Goal: Information Seeking & Learning: Learn about a topic

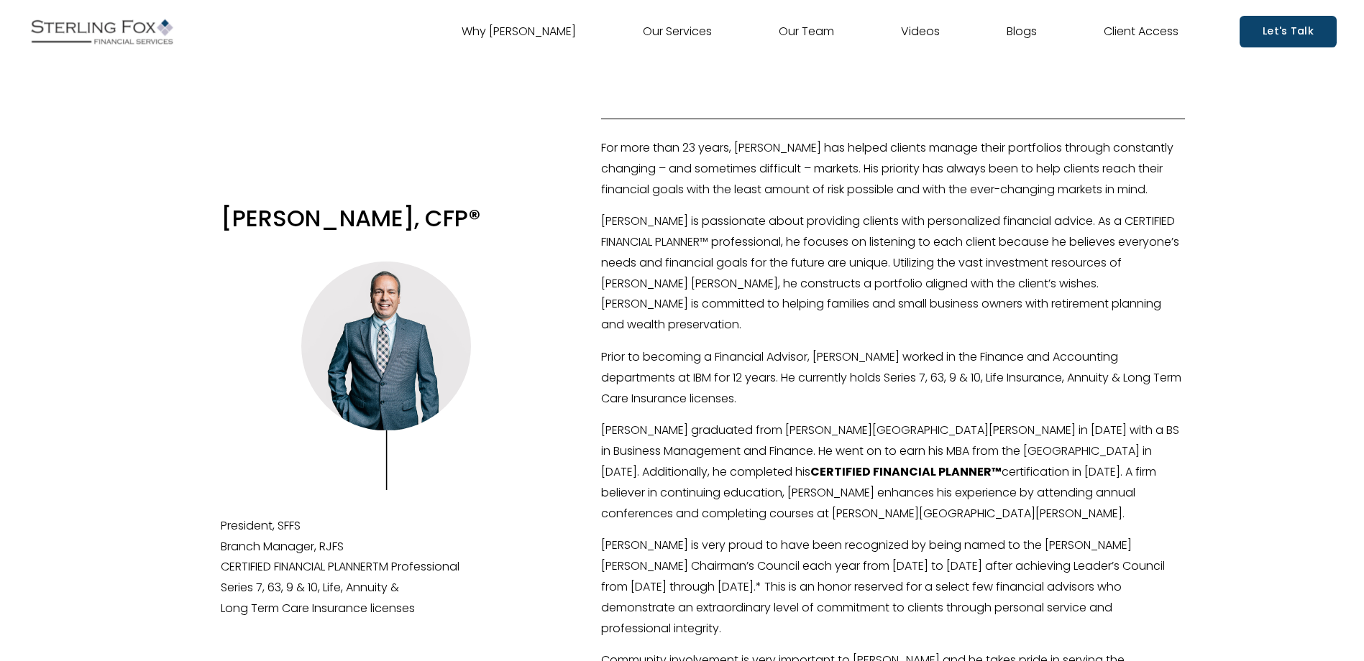
click at [557, 22] on link "Why [PERSON_NAME]" at bounding box center [518, 31] width 114 height 23
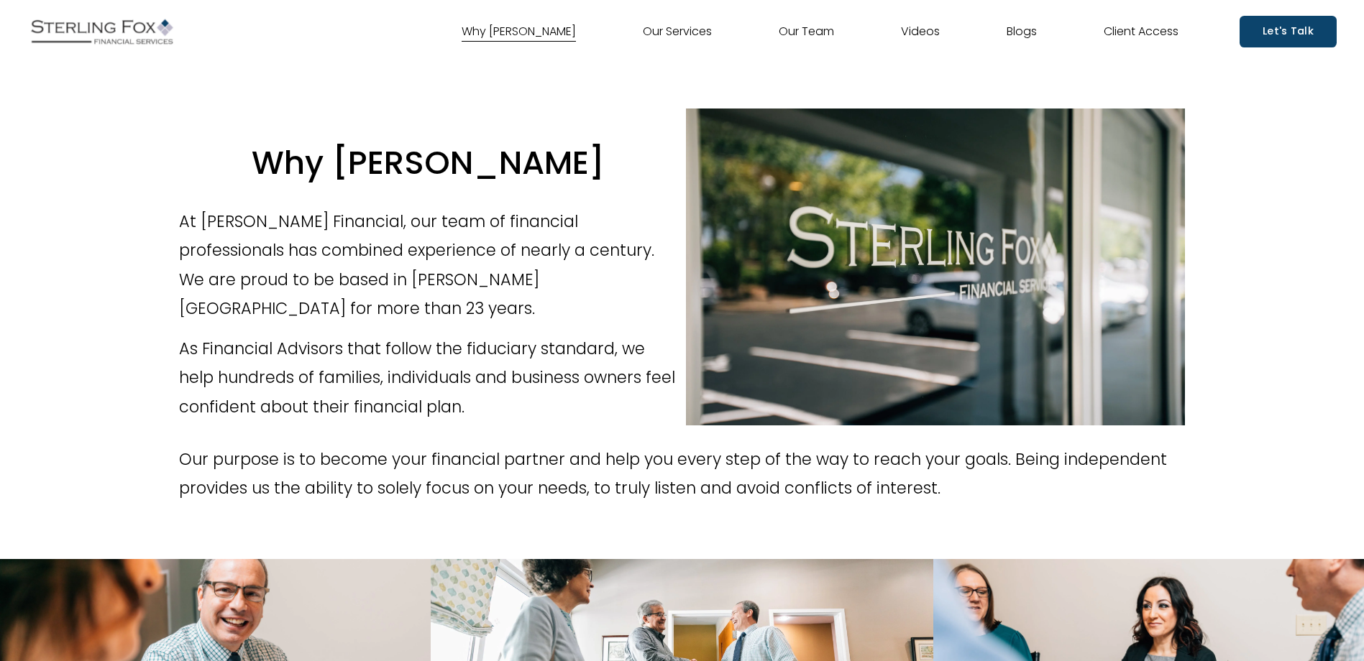
click at [666, 28] on link "Our Services" at bounding box center [677, 31] width 69 height 23
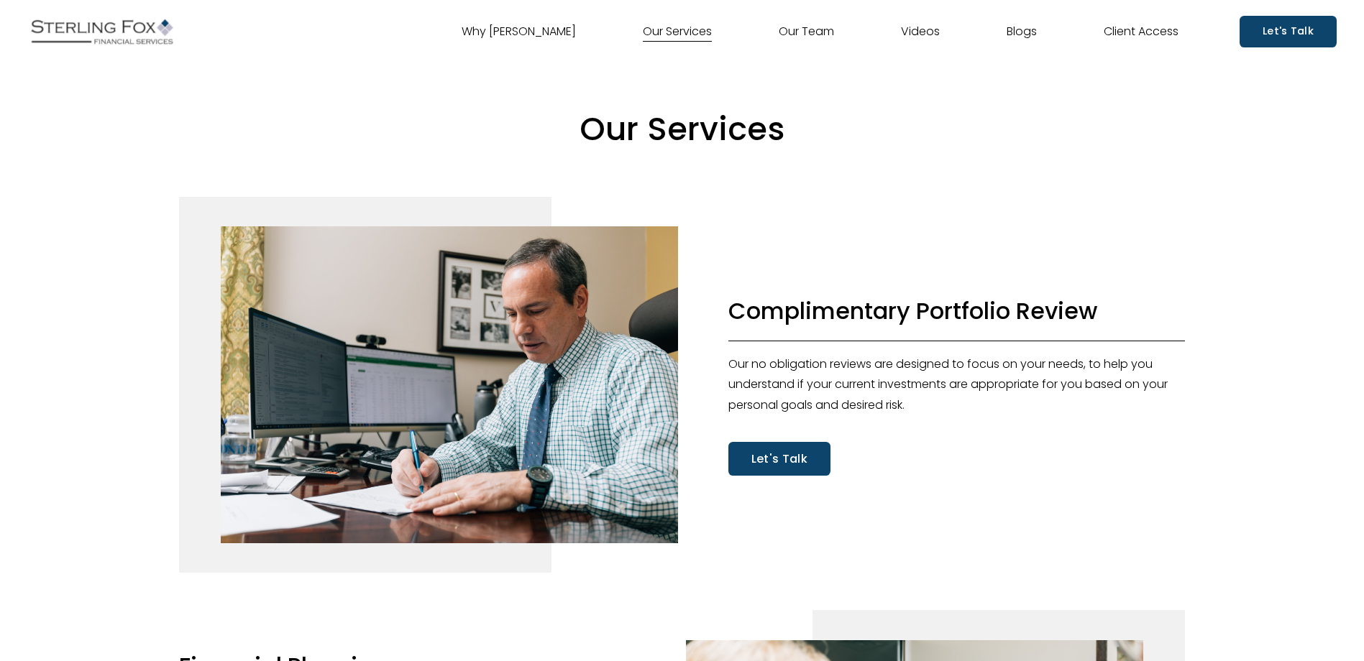
click at [793, 33] on link "Our Team" at bounding box center [805, 31] width 55 height 23
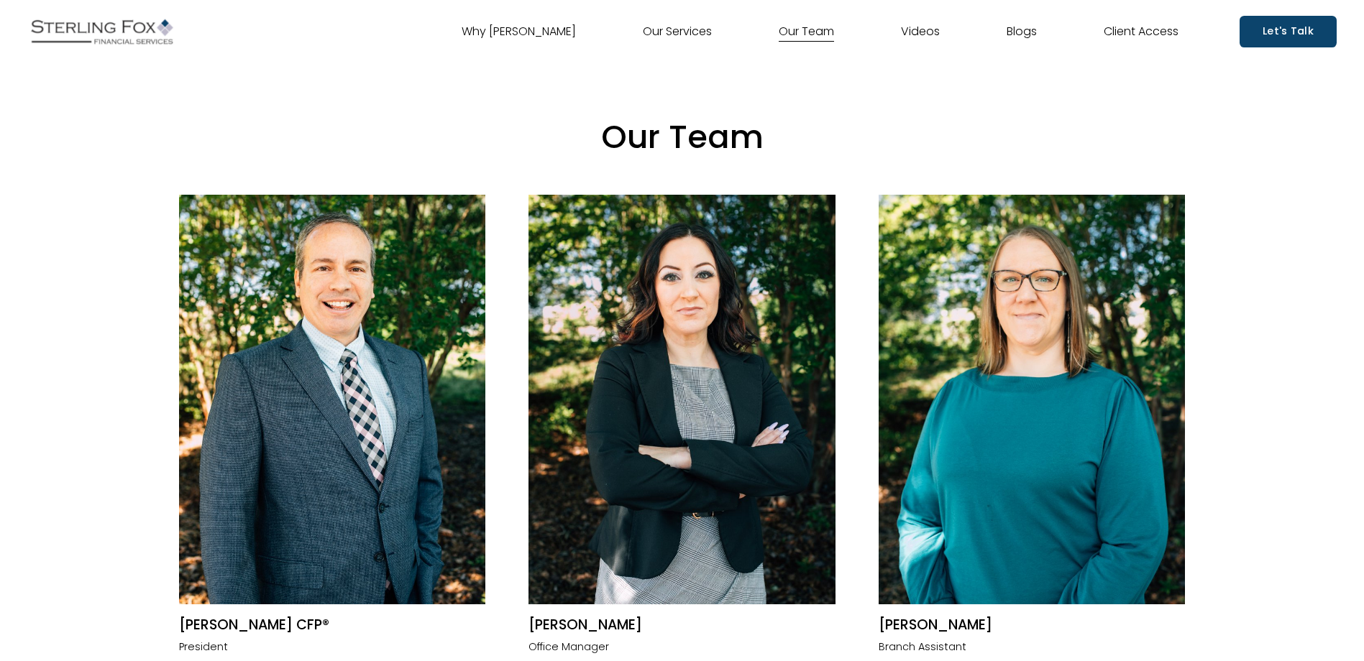
click at [903, 31] on link "Videos" at bounding box center [920, 31] width 39 height 23
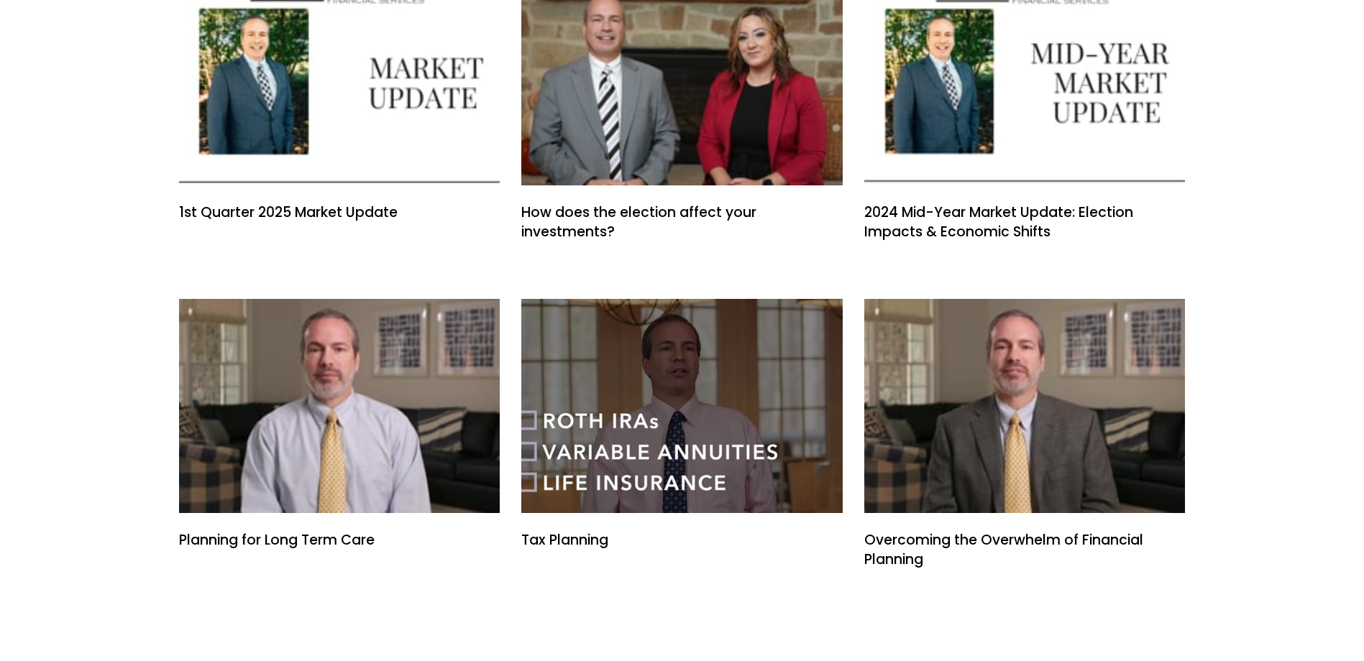
scroll to position [216, 0]
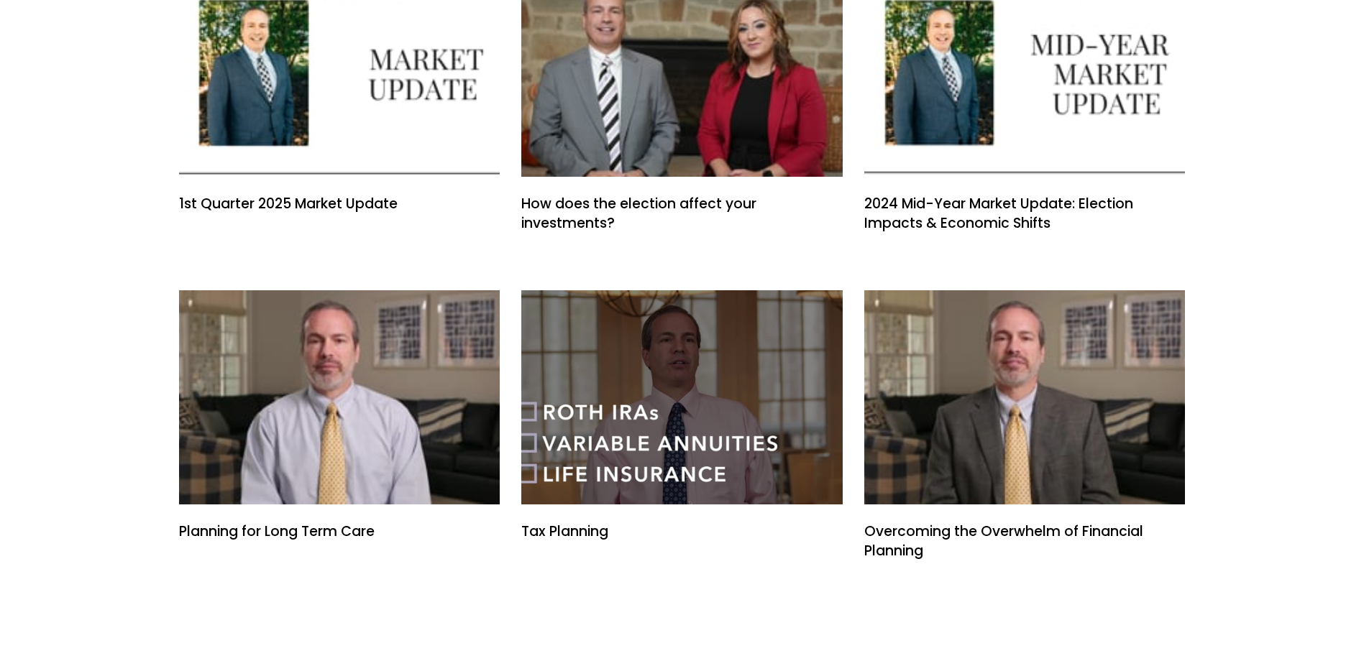
click at [684, 410] on link "Tax Planning" at bounding box center [681, 397] width 321 height 214
click at [666, 87] on link "How does the election affect your investments?" at bounding box center [681, 70] width 321 height 214
